Goal: Navigation & Orientation: Find specific page/section

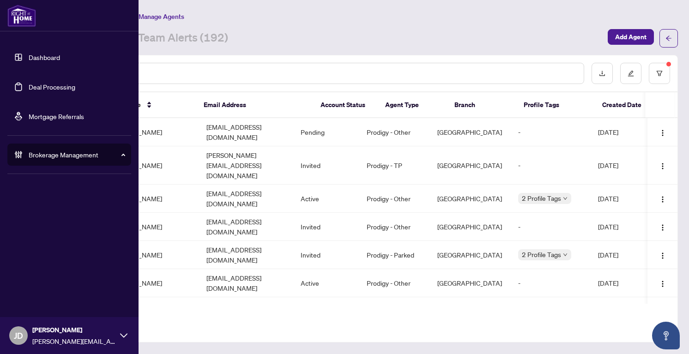
click at [18, 326] on div "[PERSON_NAME] [PERSON_NAME] [PERSON_NAME][EMAIL_ADDRESS][PERSON_NAME][DOMAIN_NA…" at bounding box center [69, 335] width 138 height 37
click at [114, 148] on div "Brokerage Management" at bounding box center [69, 155] width 124 height 22
click at [72, 175] on ul "Settings Overview Manage Agents" at bounding box center [69, 206] width 124 height 66
click at [47, 334] on span "[PERSON_NAME]" at bounding box center [73, 330] width 83 height 10
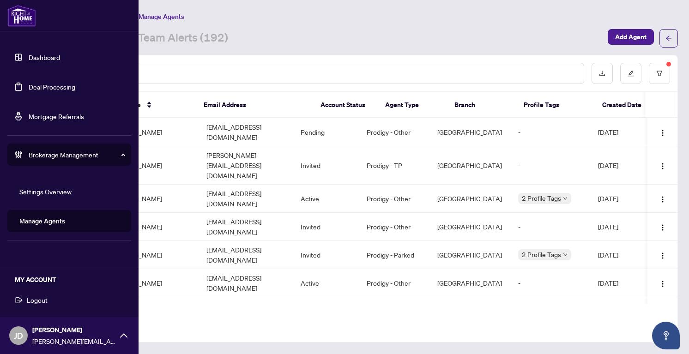
click at [36, 300] on span "Logout" at bounding box center [37, 300] width 21 height 15
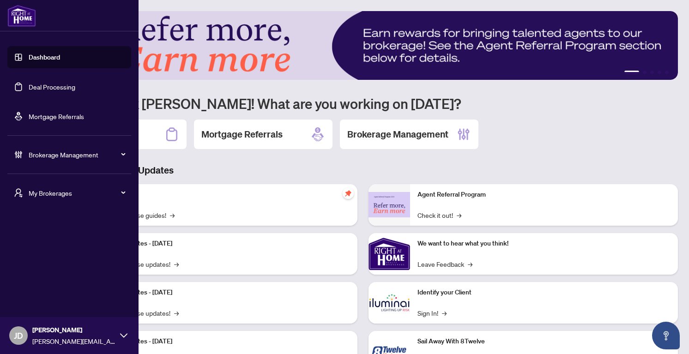
click at [26, 192] on div "My Brokerages" at bounding box center [69, 193] width 124 height 22
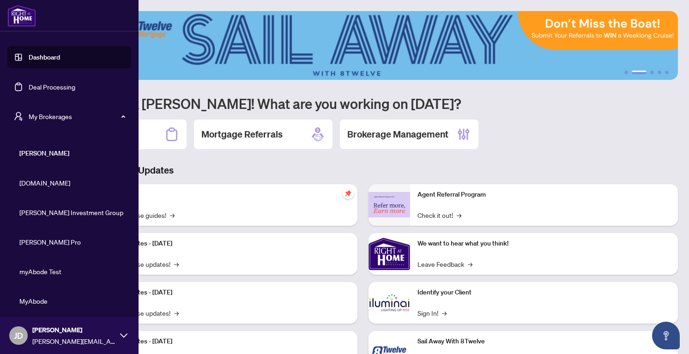
scroll to position [166, 0]
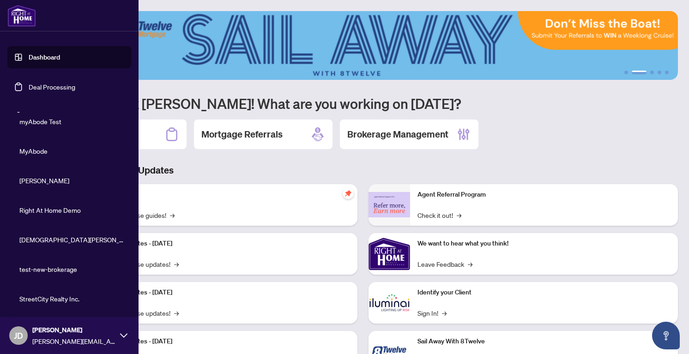
click at [40, 301] on span "StreetCity Realty Inc." at bounding box center [71, 299] width 105 height 10
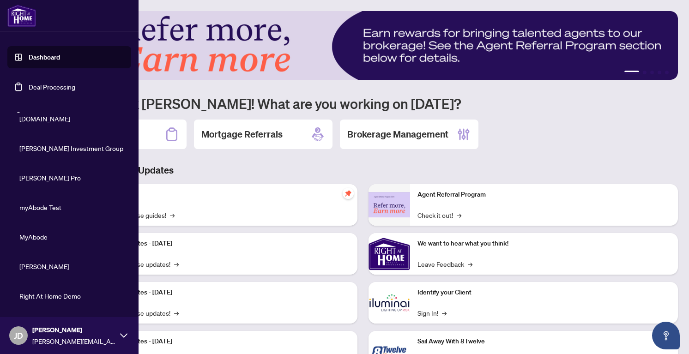
scroll to position [0, 0]
